Goal: Transaction & Acquisition: Purchase product/service

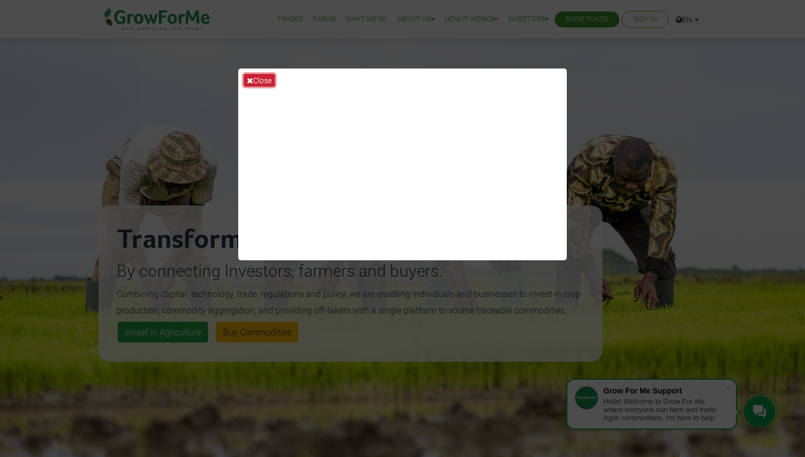
click at [271, 78] on button "Close" at bounding box center [259, 80] width 31 height 13
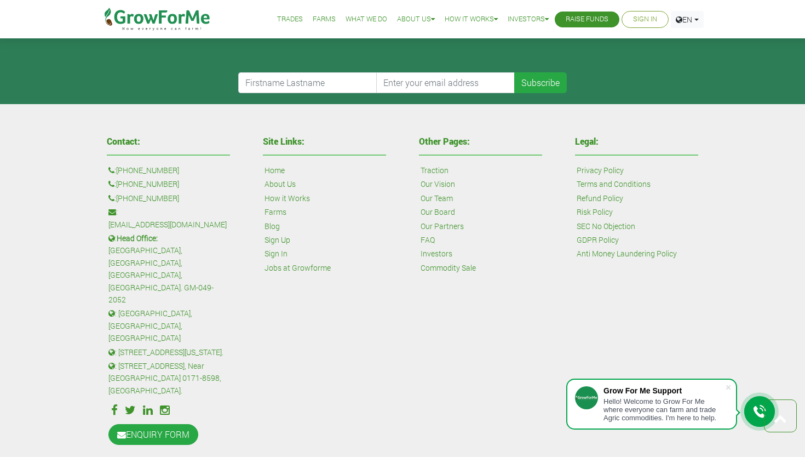
scroll to position [2610, 0]
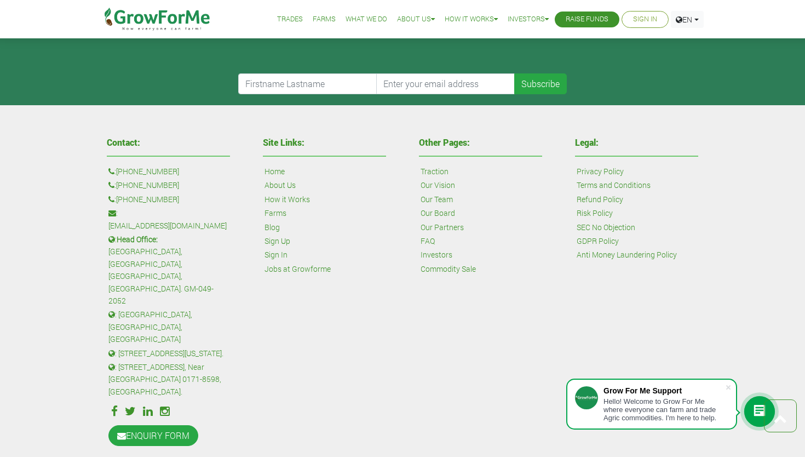
click at [633, 228] on link "SEC No Objection" at bounding box center [606, 227] width 59 height 12
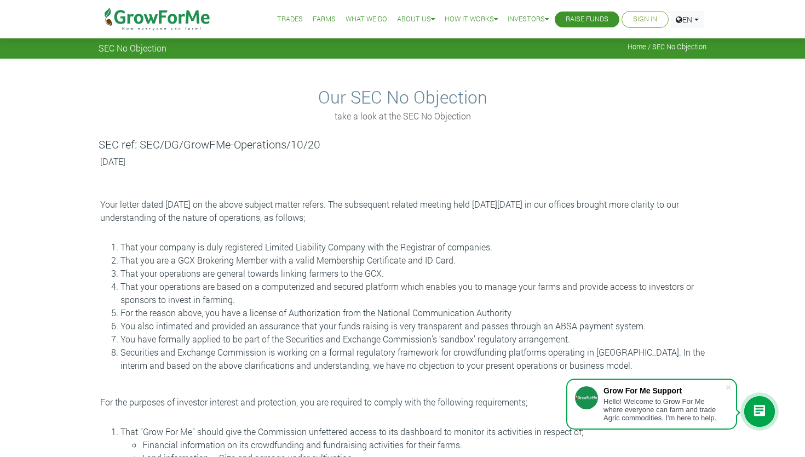
click at [278, 19] on link "Trades" at bounding box center [290, 20] width 26 height 12
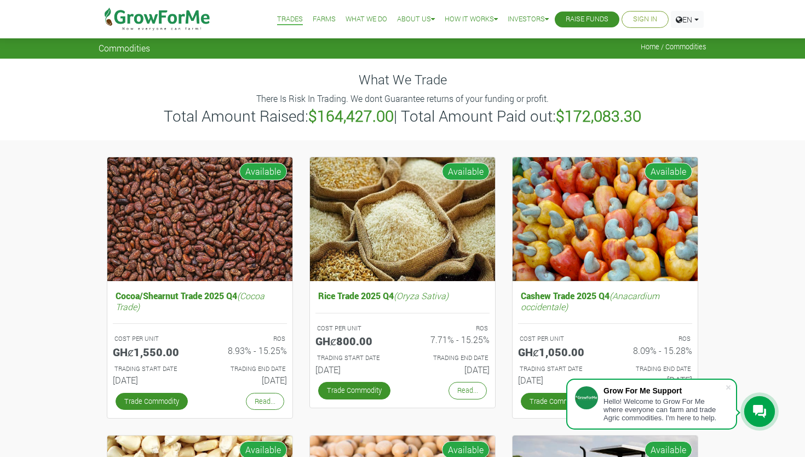
click at [200, 21] on img at bounding box center [157, 19] width 112 height 38
drag, startPoint x: 303, startPoint y: 115, endPoint x: 400, endPoint y: 118, distance: 97.5
click at [400, 118] on h3 "Total Amount Raised: $164,427.00 | Total Amount Paid out: $172,083.30" at bounding box center [402, 116] width 605 height 19
drag, startPoint x: 562, startPoint y: 117, endPoint x: 674, endPoint y: 138, distance: 114.3
click at [675, 138] on div "What We Trade There Is Risk In Trading. We dont Guarantee returns of your fundi…" at bounding box center [402, 99] width 624 height 81
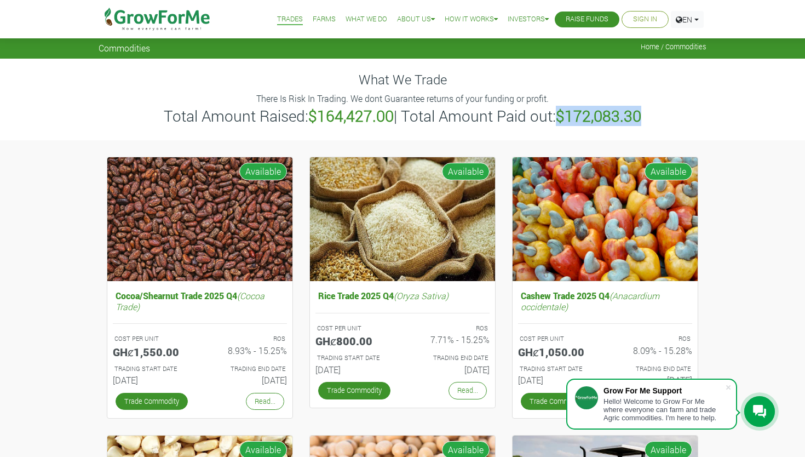
drag, startPoint x: 305, startPoint y: 118, endPoint x: 392, endPoint y: 119, distance: 87.1
click at [392, 119] on h3 "Total Amount Raised: $164,427.00 | Total Amount Paid out: $172,083.30" at bounding box center [402, 116] width 605 height 19
click at [185, 23] on img at bounding box center [157, 19] width 112 height 38
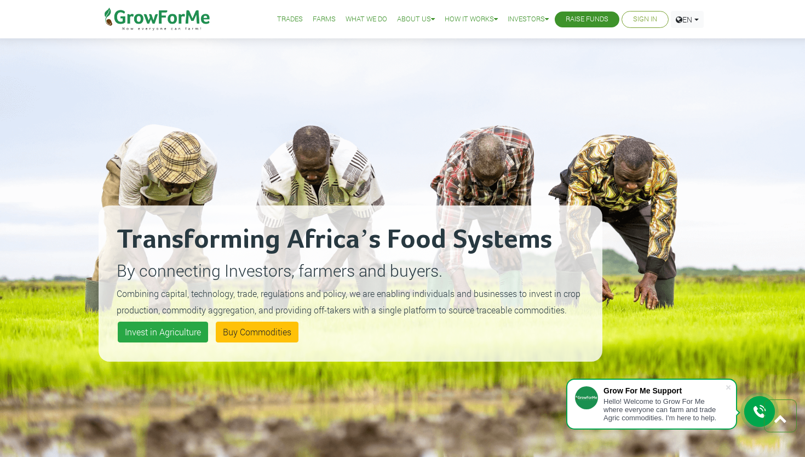
scroll to position [532, 0]
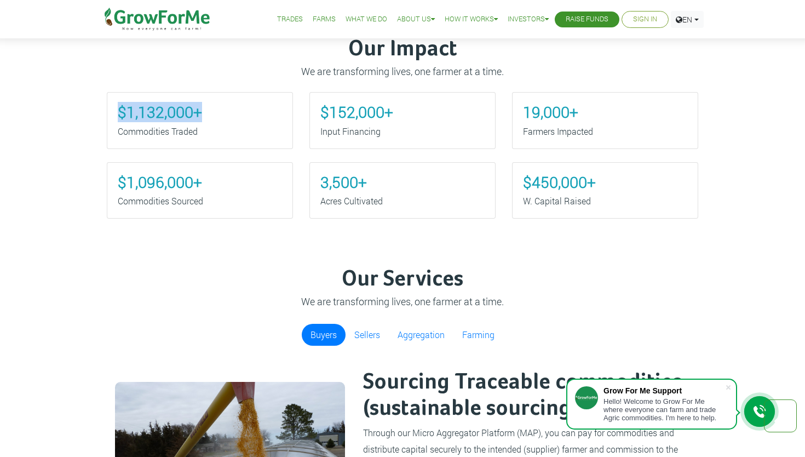
drag, startPoint x: 208, startPoint y: 114, endPoint x: 87, endPoint y: 114, distance: 121.6
click at [86, 114] on div "Our Impact We are transforming lives, one farmer at a time. $1,132,000+ Commodi…" at bounding box center [402, 122] width 805 height 230
drag, startPoint x: 113, startPoint y: 186, endPoint x: 252, endPoint y: 182, distance: 138.6
click at [252, 182] on div "$1,096,000+ Commodities Sourced" at bounding box center [200, 190] width 186 height 57
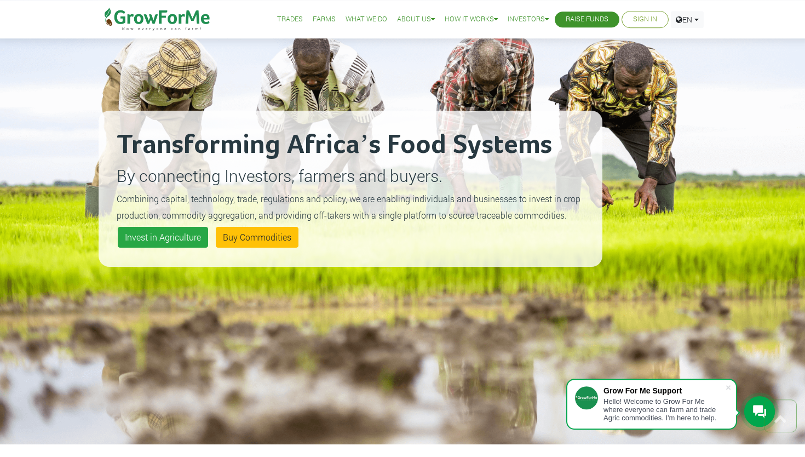
scroll to position [0, 0]
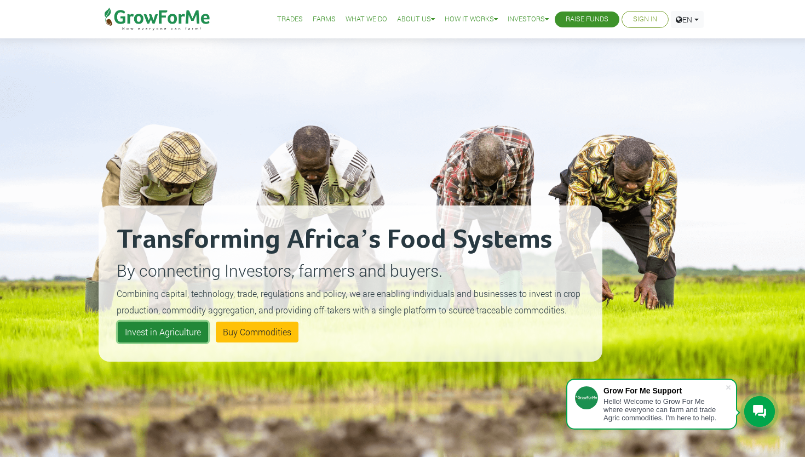
click at [142, 334] on link "Invest in Agriculture" at bounding box center [163, 332] width 90 height 21
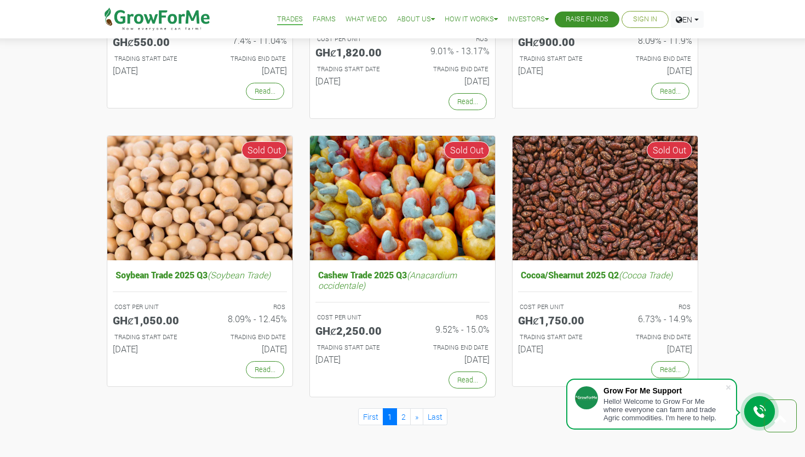
scroll to position [864, 0]
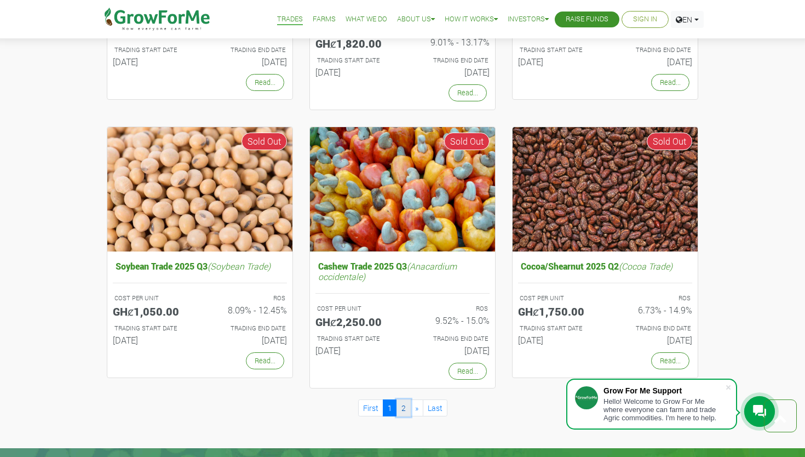
click at [401, 406] on link "2" at bounding box center [404, 407] width 14 height 17
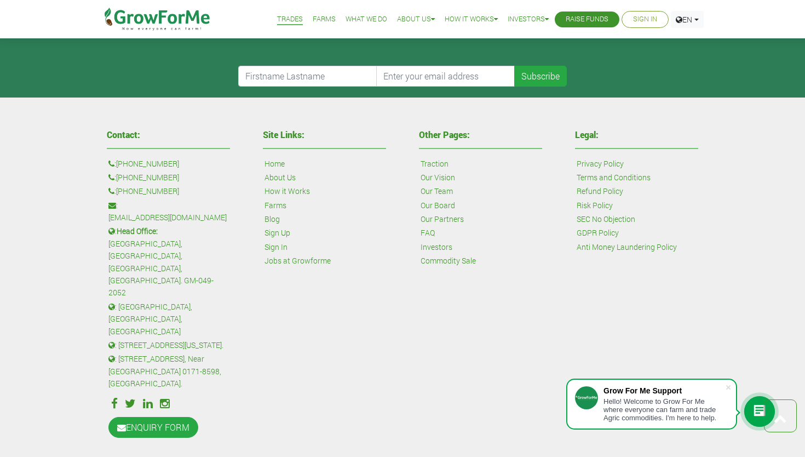
scroll to position [1133, 0]
